Goal: Information Seeking & Learning: Check status

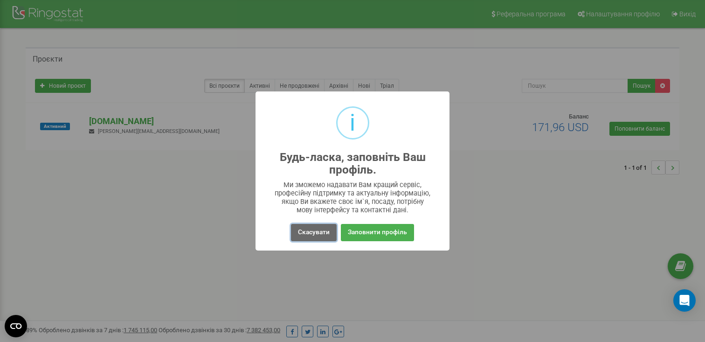
click at [317, 230] on button "Скасувати" at bounding box center [314, 232] width 46 height 17
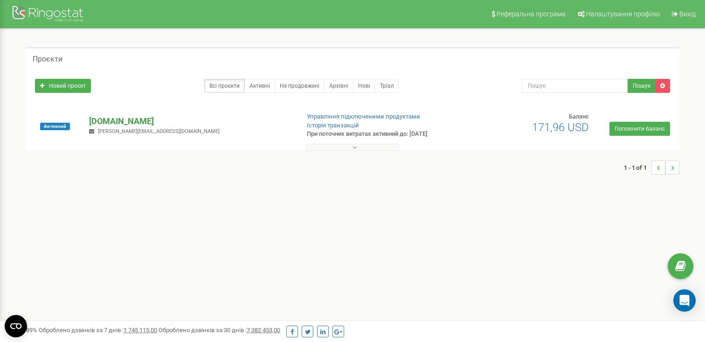
click at [146, 117] on p "[DOMAIN_NAME]" at bounding box center [190, 121] width 202 height 12
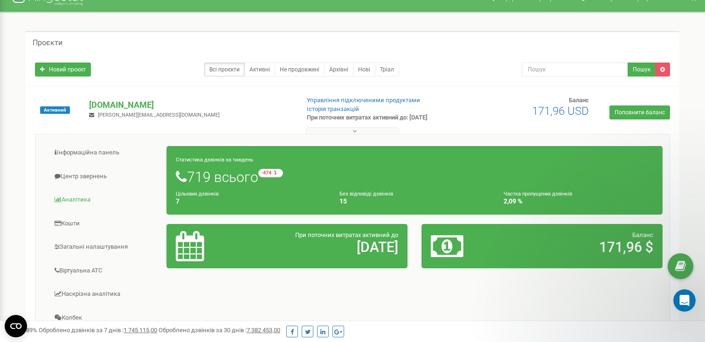
scroll to position [26, 0]
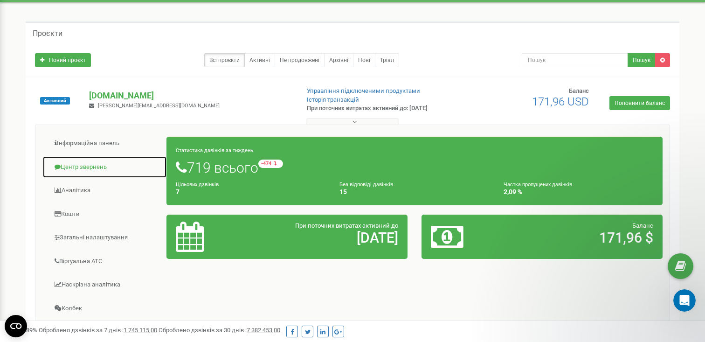
click at [95, 165] on link "Центр звернень" at bounding box center [104, 167] width 124 height 23
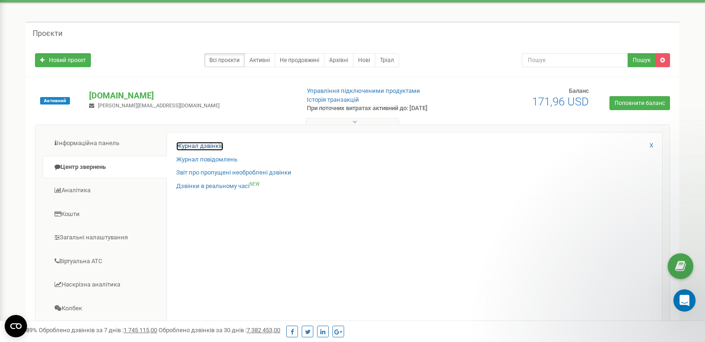
click at [205, 146] on link "Журнал дзвінків" at bounding box center [199, 146] width 47 height 9
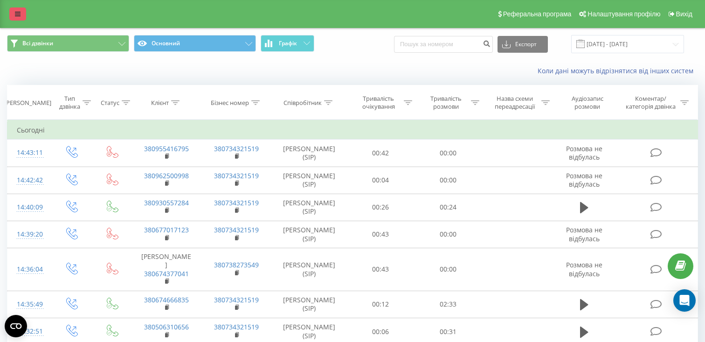
click at [16, 12] on icon at bounding box center [18, 14] width 6 height 7
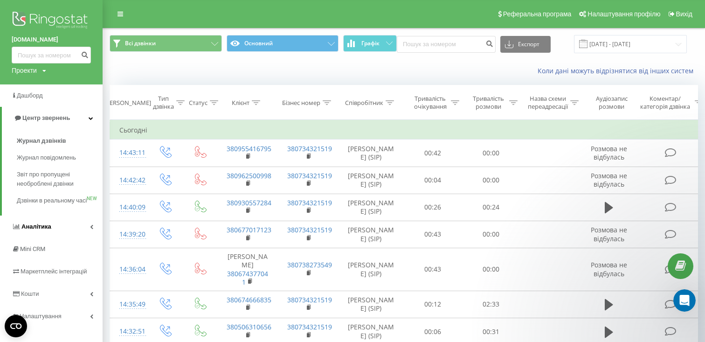
click at [54, 237] on link "Аналiтика" at bounding box center [51, 226] width 103 height 22
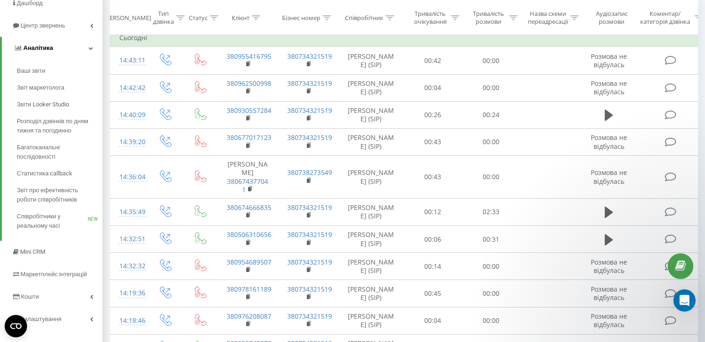
scroll to position [93, 0]
click at [47, 225] on span "Співробітники у реальному часі" at bounding box center [52, 220] width 71 height 19
click at [46, 199] on span "Звіт про ефективність роботи співробітників" at bounding box center [57, 194] width 81 height 19
click at [43, 197] on span "Звіт про ефективність роботи співробітників" at bounding box center [57, 194] width 81 height 19
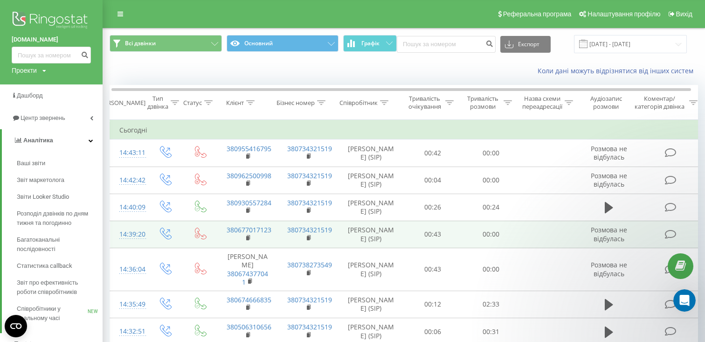
scroll to position [0, 0]
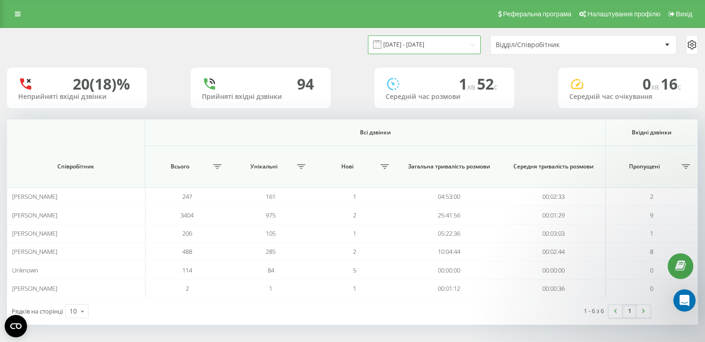
click at [407, 49] on input "22.08.2025 - 22.09.2025" at bounding box center [424, 44] width 113 height 18
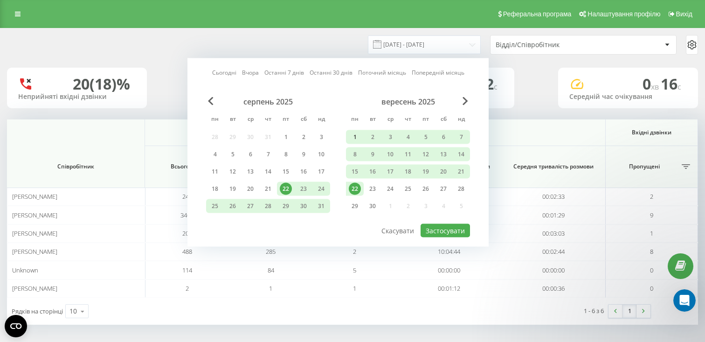
click at [357, 139] on div "1" at bounding box center [355, 137] width 12 height 12
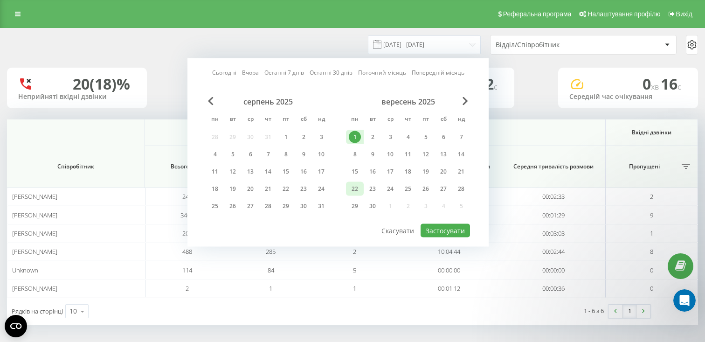
click at [356, 190] on div "22" at bounding box center [355, 189] width 12 height 12
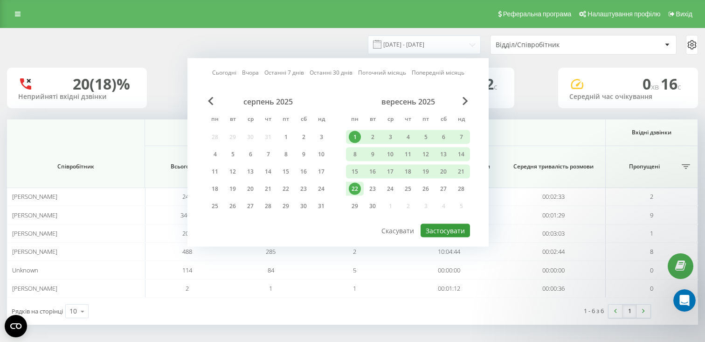
click at [455, 231] on button "Застосувати" at bounding box center [444, 231] width 49 height 14
type input "01.09.2025 - 22.09.2025"
